Goal: Information Seeking & Learning: Learn about a topic

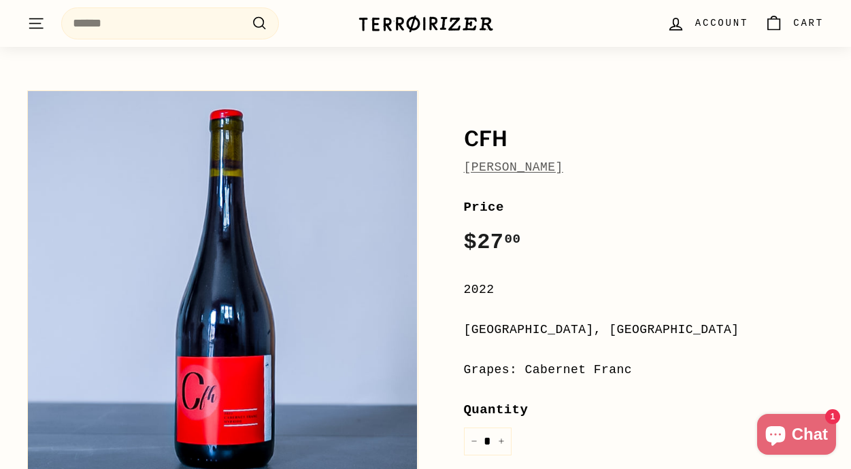
scroll to position [73, 0]
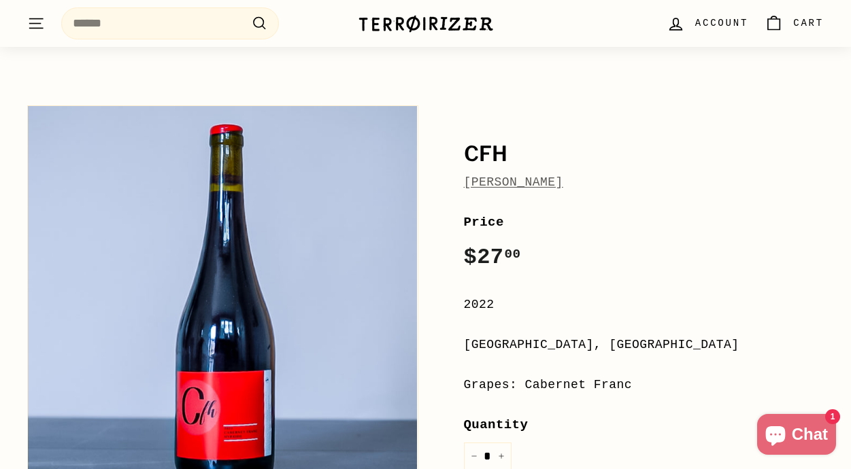
click at [552, 188] on link "[PERSON_NAME]" at bounding box center [513, 182] width 99 height 14
drag, startPoint x: 619, startPoint y: 185, endPoint x: 466, endPoint y: 180, distance: 153.1
click at [466, 180] on div "[PERSON_NAME]" at bounding box center [644, 183] width 360 height 20
copy link "[PERSON_NAME]"
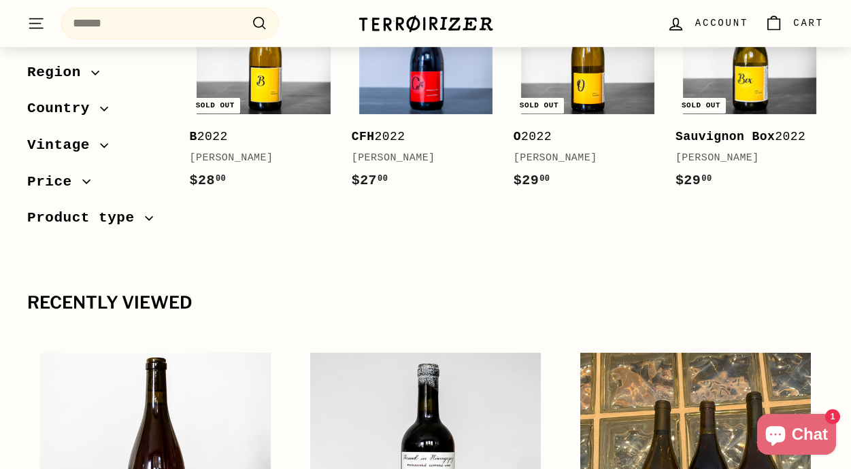
scroll to position [344, 0]
